Goal: Transaction & Acquisition: Purchase product/service

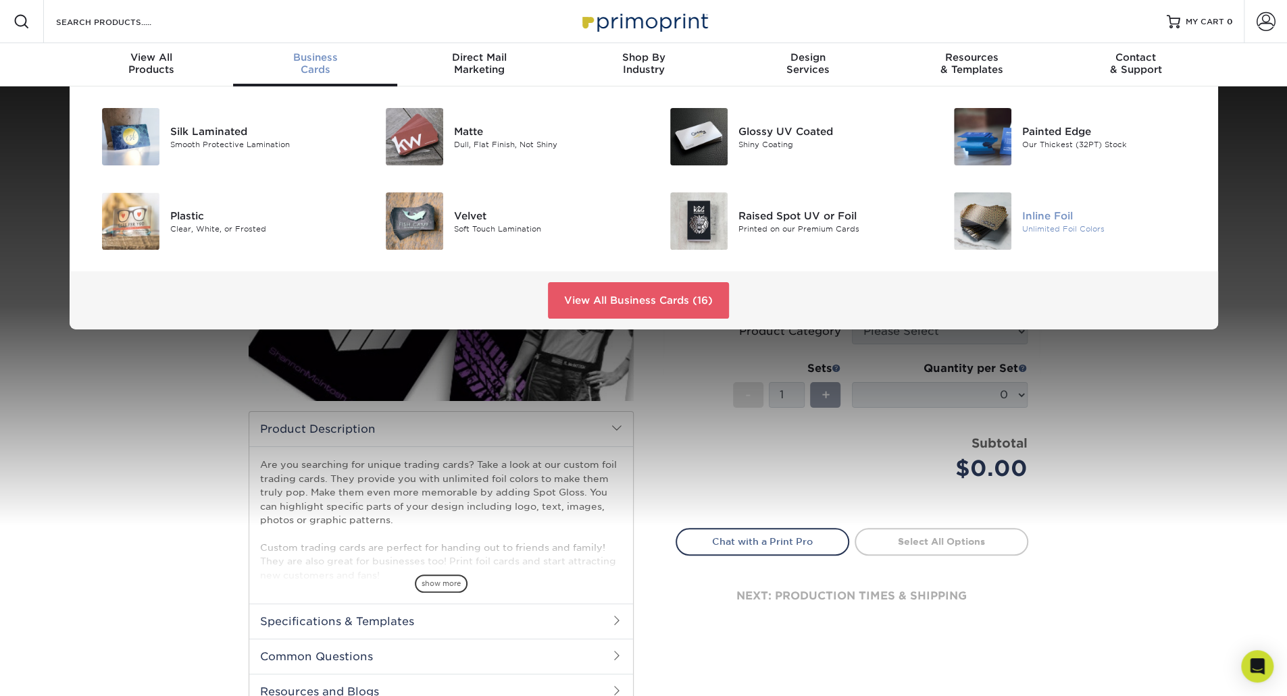
click at [1000, 222] on img at bounding box center [982, 220] width 57 height 57
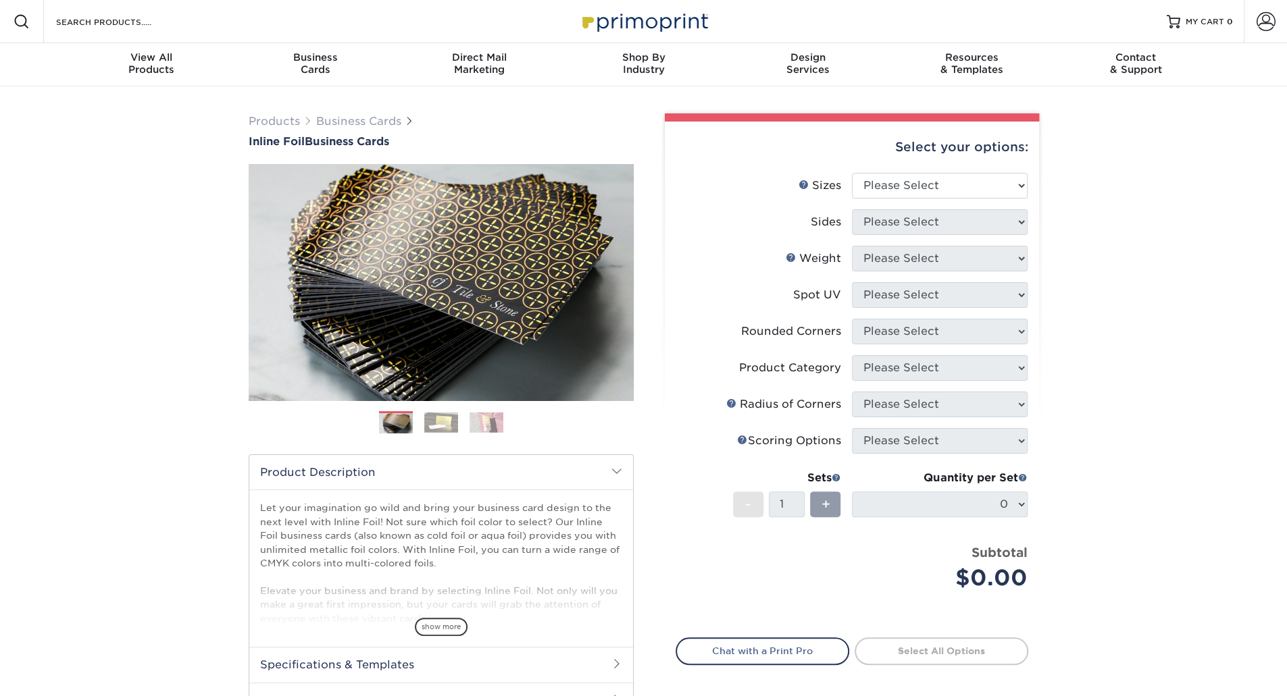
click at [438, 427] on img at bounding box center [441, 422] width 34 height 21
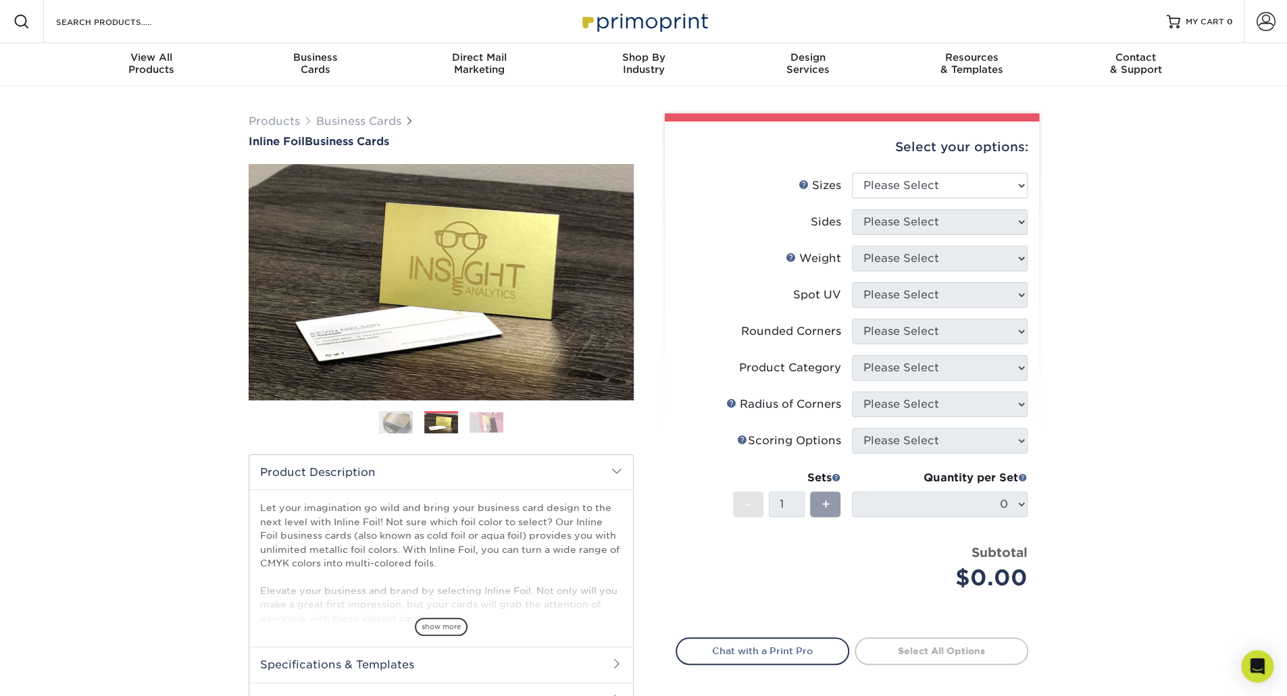
click at [494, 425] on img at bounding box center [486, 422] width 34 height 21
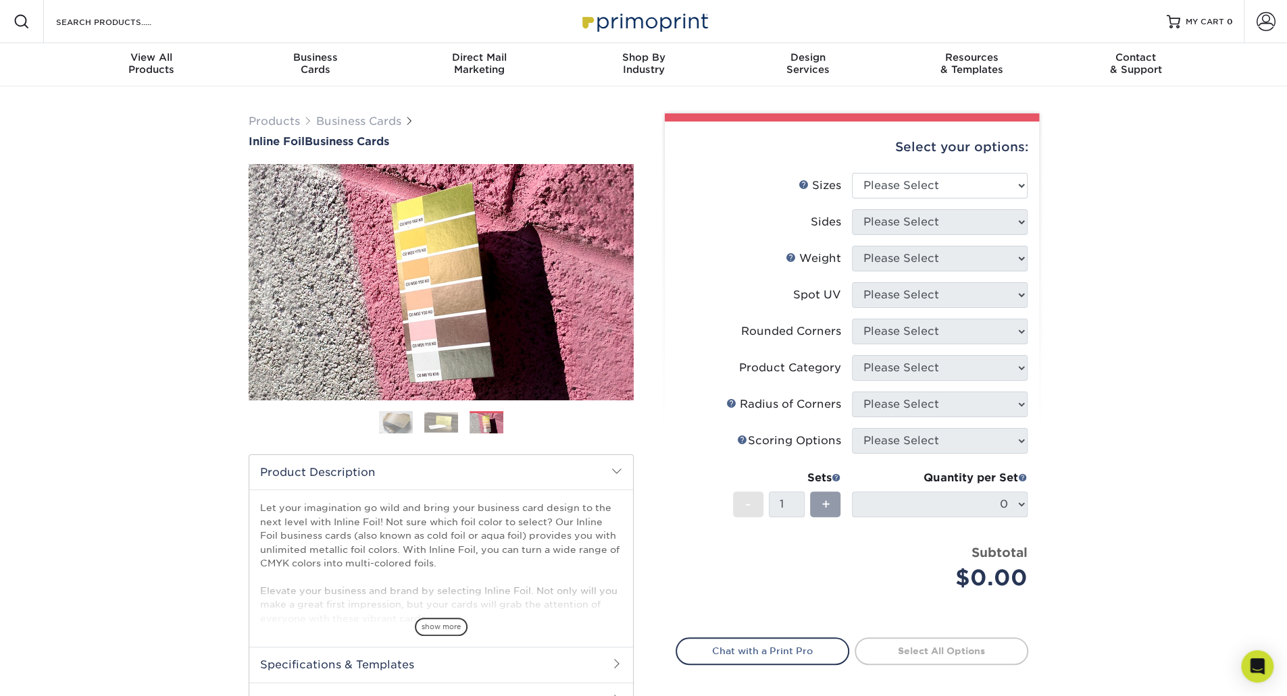
click at [1099, 372] on div "Products Business Cards Inline Foil Business Cards Previous Next" at bounding box center [643, 446] width 1287 height 721
click at [1133, 426] on div "Products Business Cards Inline Foil Business Cards Previous Next" at bounding box center [643, 446] width 1287 height 721
click at [1156, 332] on div "Products Business Cards Inline Foil Business Cards Previous Next" at bounding box center [643, 446] width 1287 height 721
click at [1137, 326] on div "Products Business Cards Inline Foil Business Cards Previous Next" at bounding box center [643, 446] width 1287 height 721
